Goal: Information Seeking & Learning: Check status

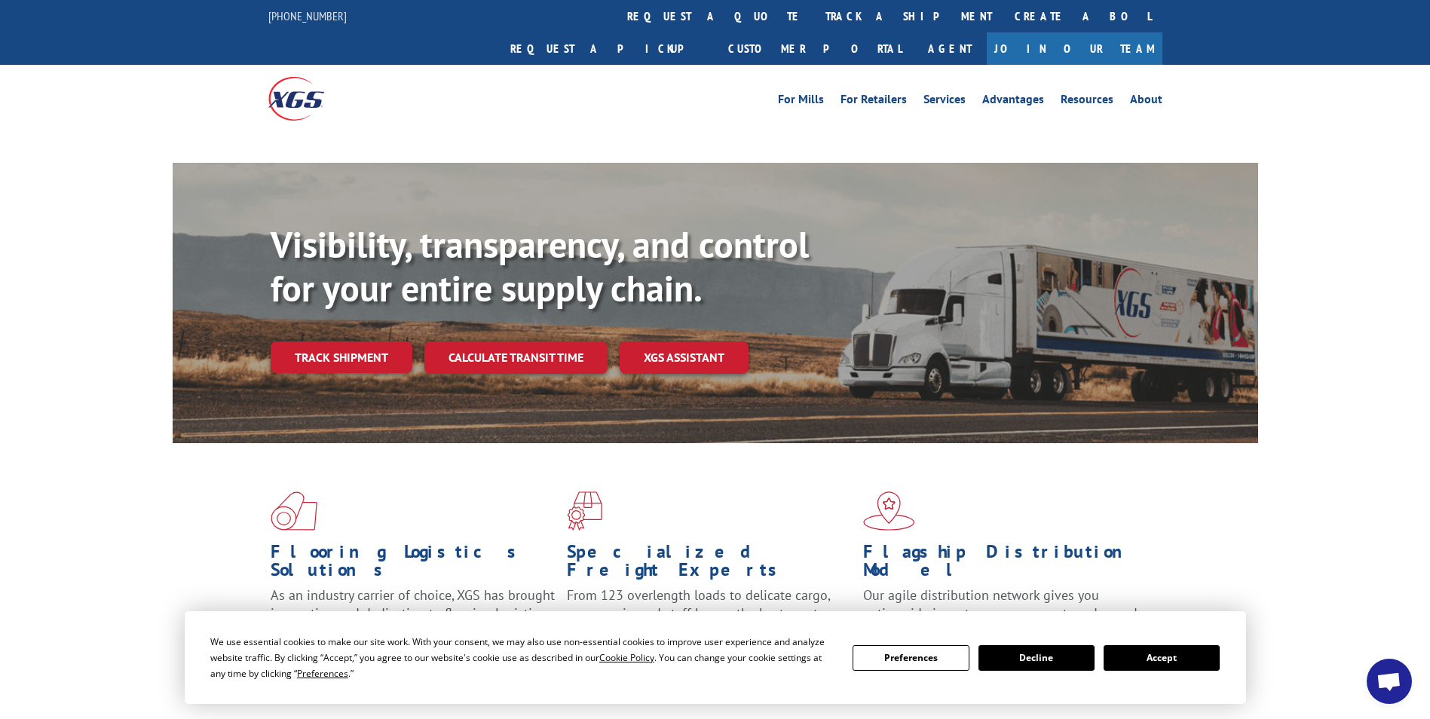
click at [1172, 664] on button "Accept" at bounding box center [1162, 658] width 116 height 26
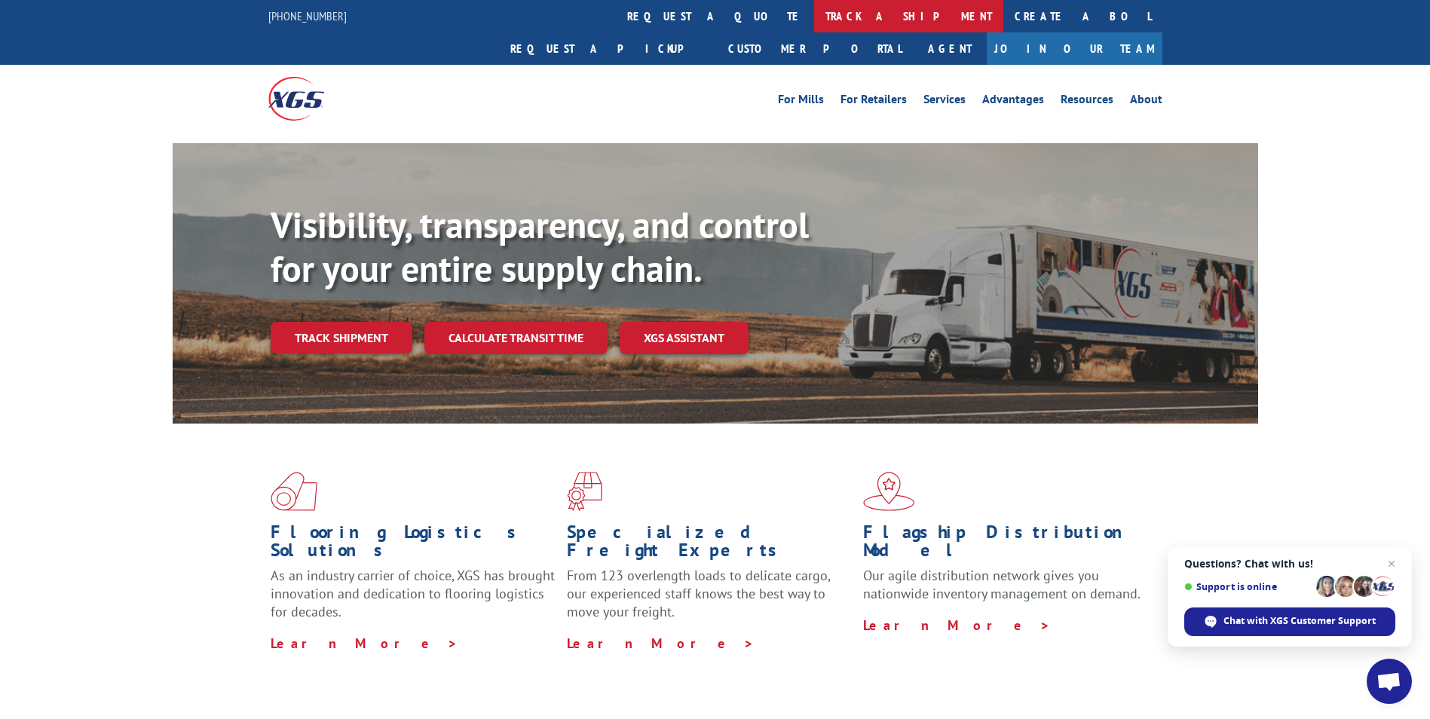
click at [814, 15] on link "track a shipment" at bounding box center [908, 16] width 189 height 32
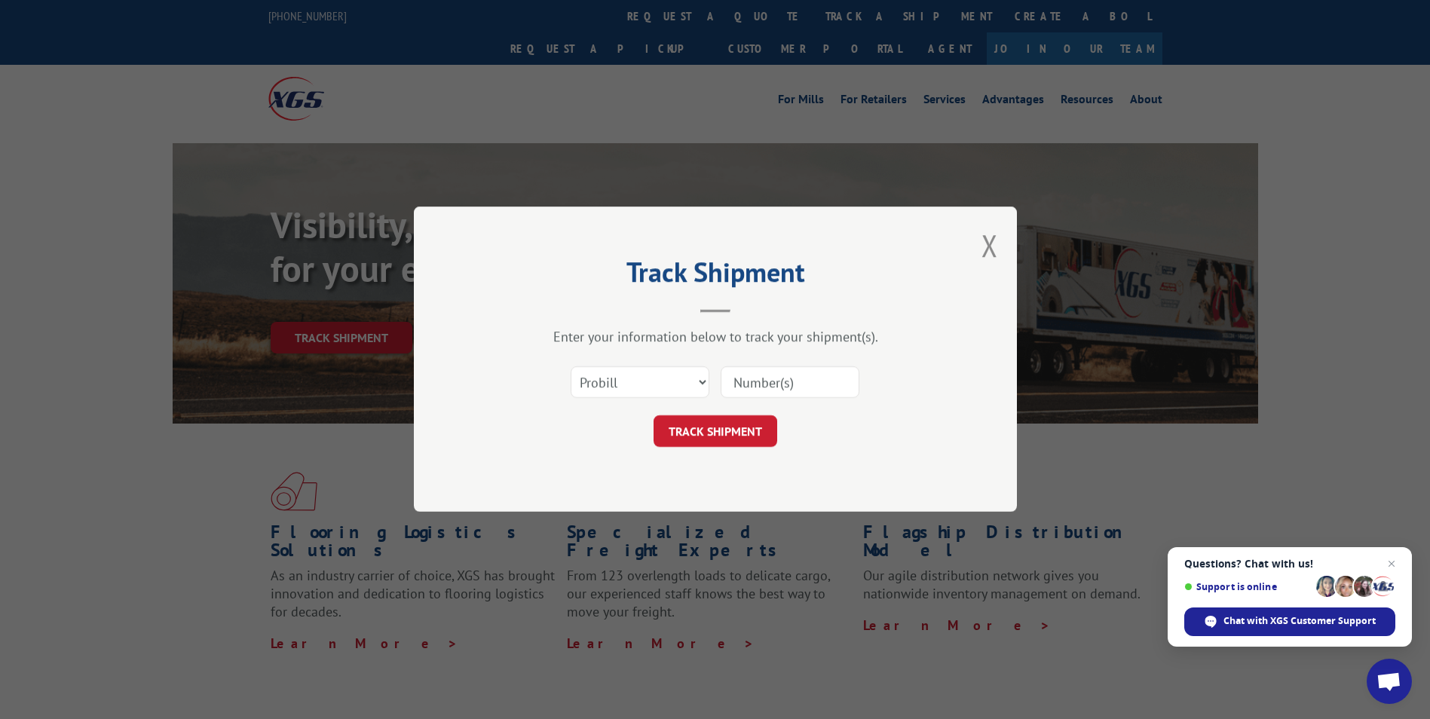
paste input "17472621"
type input "17472621"
click at [719, 443] on button "TRACK SHIPMENT" at bounding box center [716, 432] width 124 height 32
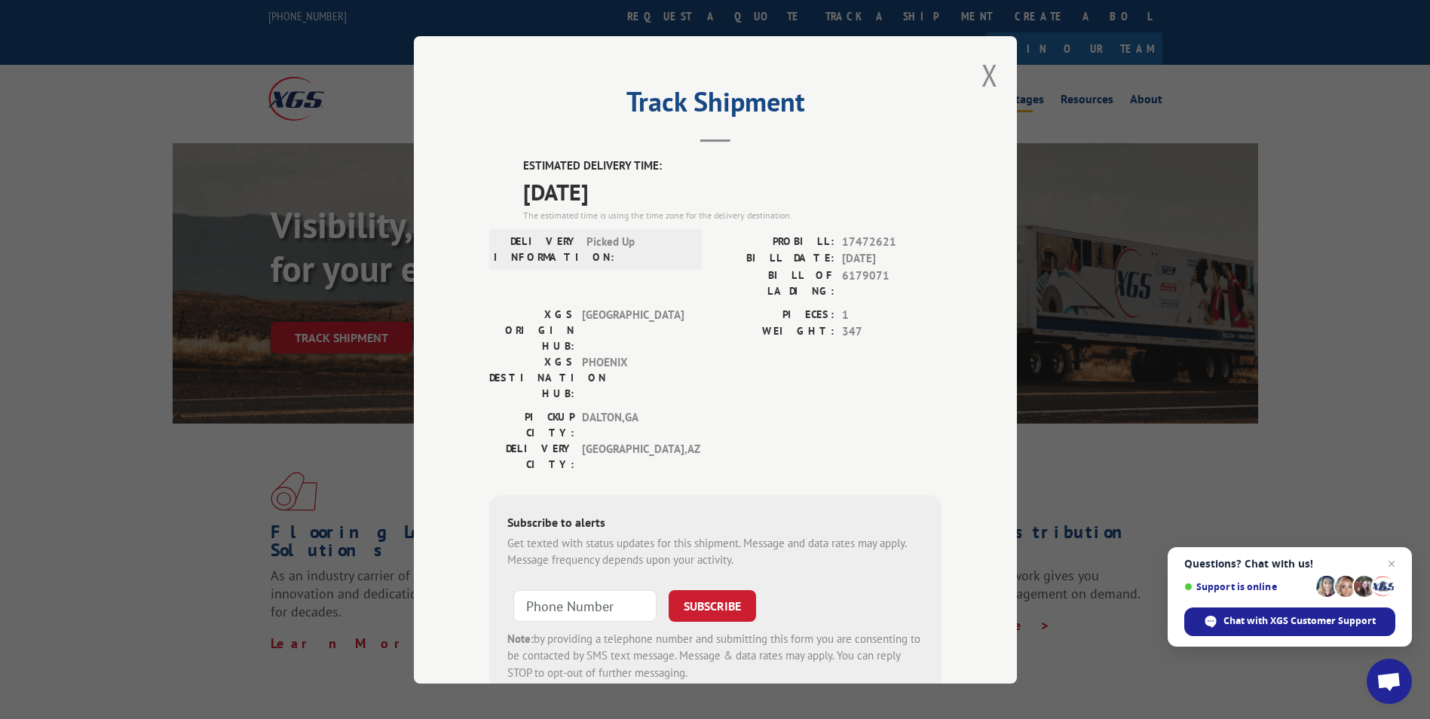
click at [983, 76] on button "Close modal" at bounding box center [990, 75] width 17 height 40
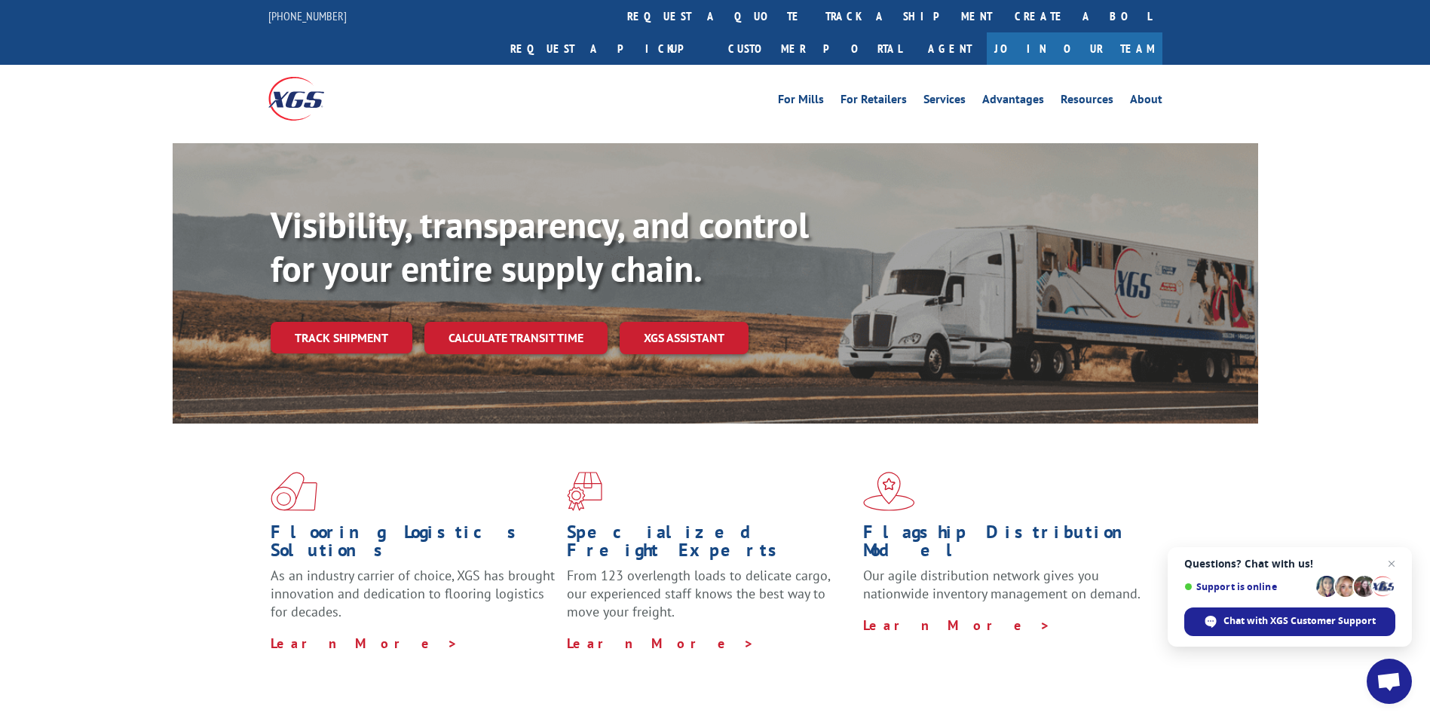
click at [814, 17] on link "track a shipment" at bounding box center [908, 16] width 189 height 32
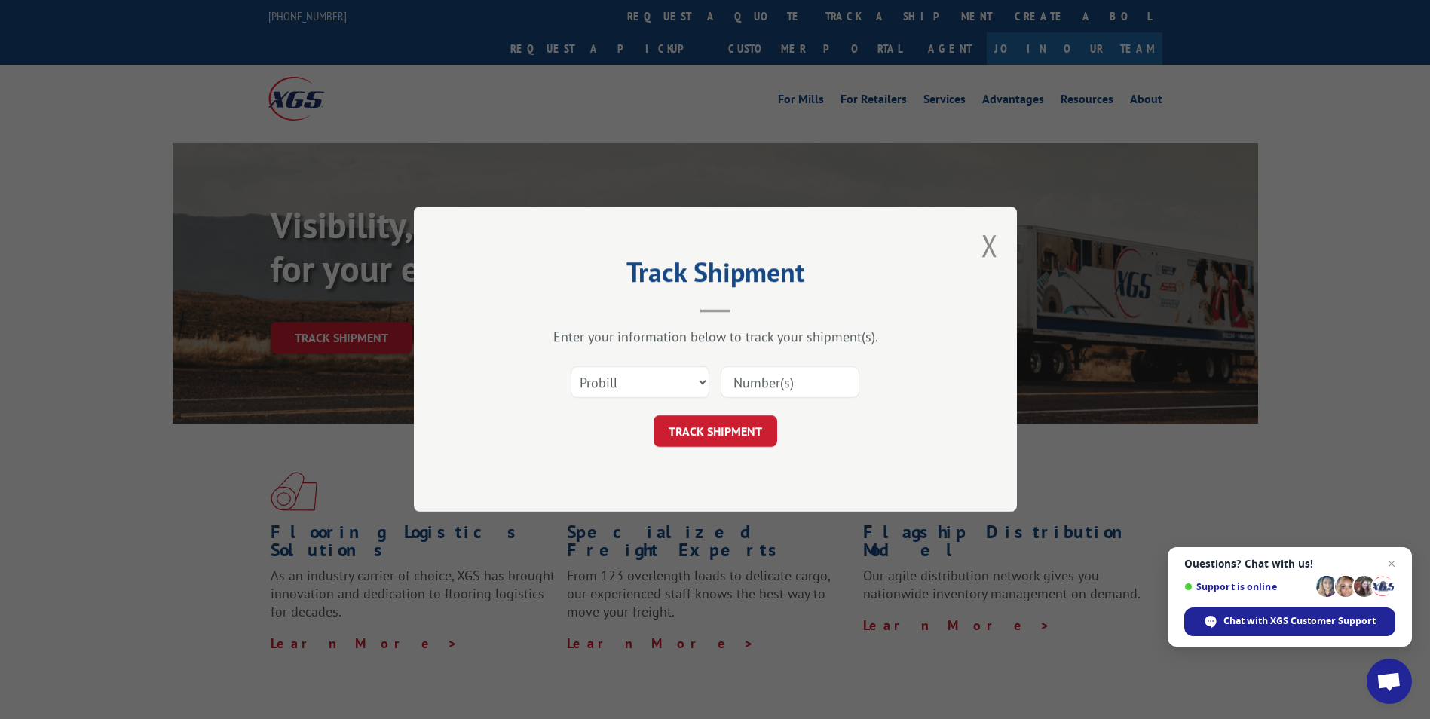
paste input "17472144"
type input "17472144"
click at [749, 422] on button "TRACK SHIPMENT" at bounding box center [716, 432] width 124 height 32
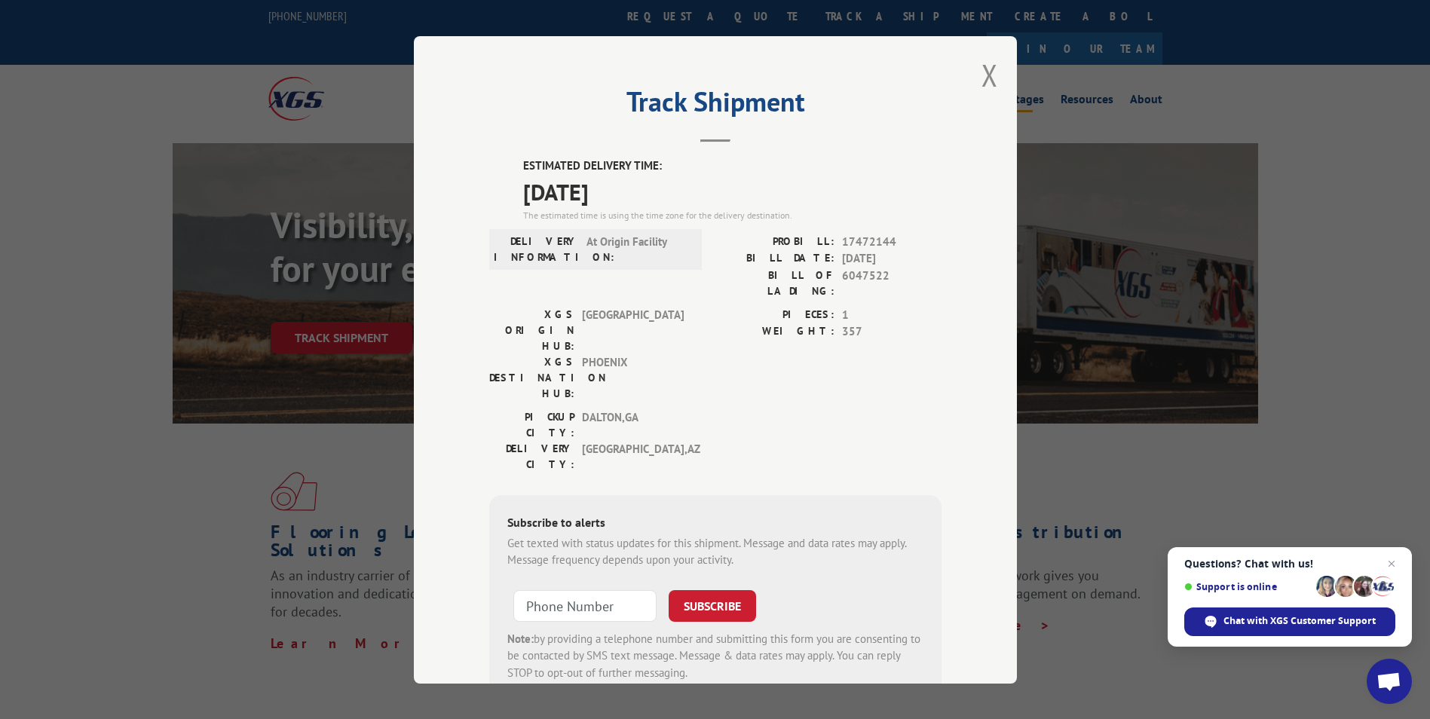
click at [985, 72] on button "Close modal" at bounding box center [990, 75] width 17 height 40
